Goal: Download file/media

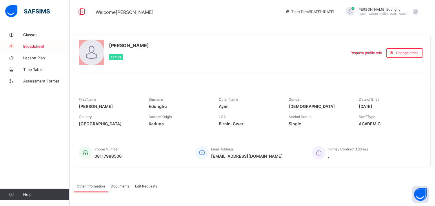
click at [30, 50] on link "Broadsheet" at bounding box center [35, 47] width 70 height 12
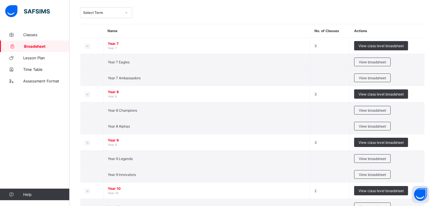
scroll to position [30, 0]
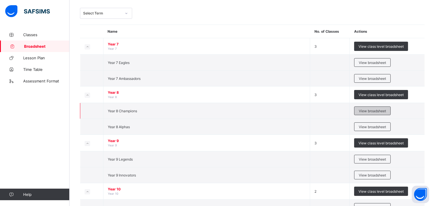
click at [372, 113] on div "View broadsheet" at bounding box center [372, 111] width 36 height 9
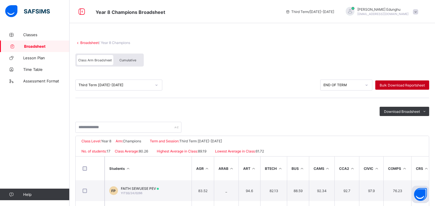
click at [409, 86] on span "Bulk Download Reportsheet" at bounding box center [401, 85] width 45 height 4
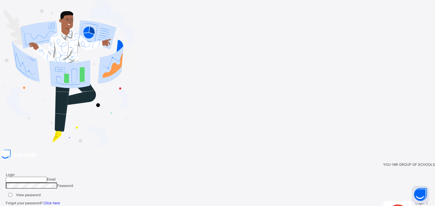
type input "**********"
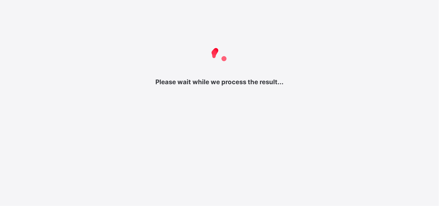
drag, startPoint x: 351, startPoint y: 50, endPoint x: 345, endPoint y: 53, distance: 6.6
click at [345, 53] on div at bounding box center [219, 54] width 439 height 23
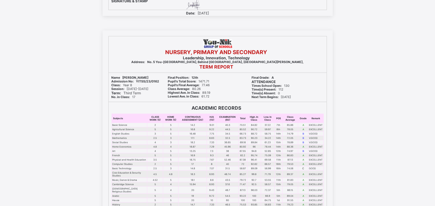
scroll to position [5543, 0]
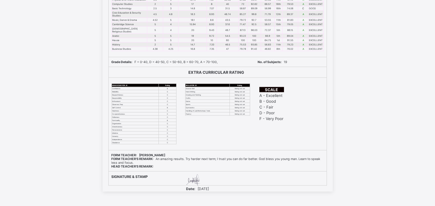
click at [418, 71] on div "NURSERY, PRIMARY AND SECONDARY Leadership, Innovation, Technology Address: No. …" at bounding box center [217, 30] width 435 height 321
click at [346, 82] on div "NURSERY, PRIMARY AND SECONDARY Leadership, Innovation, Technology Address: No. …" at bounding box center [217, 30] width 435 height 321
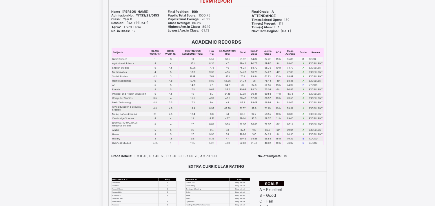
scroll to position [0, 0]
